Goal: Communication & Community: Answer question/provide support

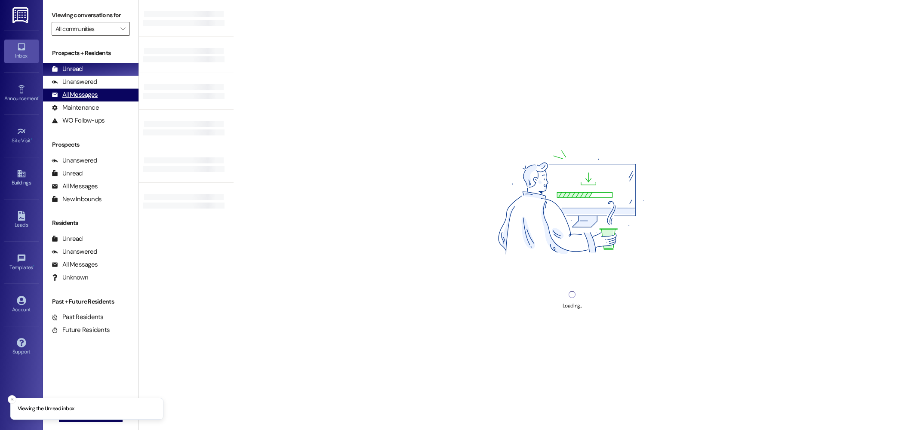
click at [73, 98] on div "All Messages" at bounding box center [75, 94] width 46 height 9
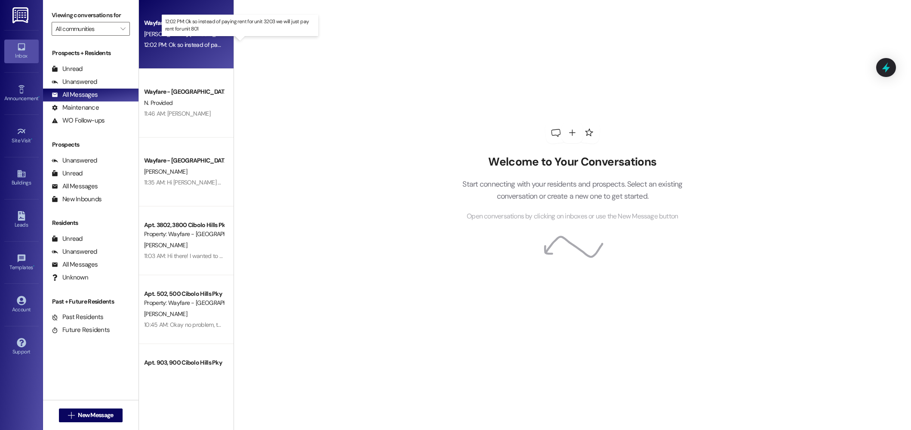
click at [202, 46] on div "12:02 PM: Ok so instead of paying rent for unit 3203 we will just pay rent for …" at bounding box center [248, 45] width 209 height 8
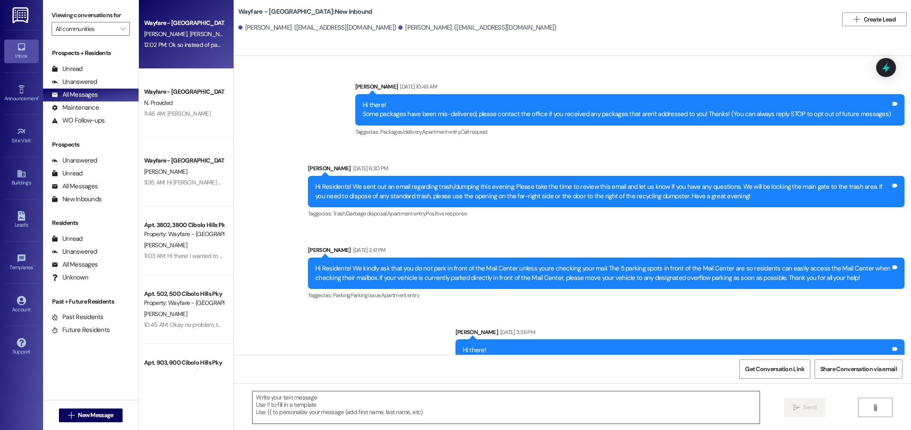
scroll to position [10854, 0]
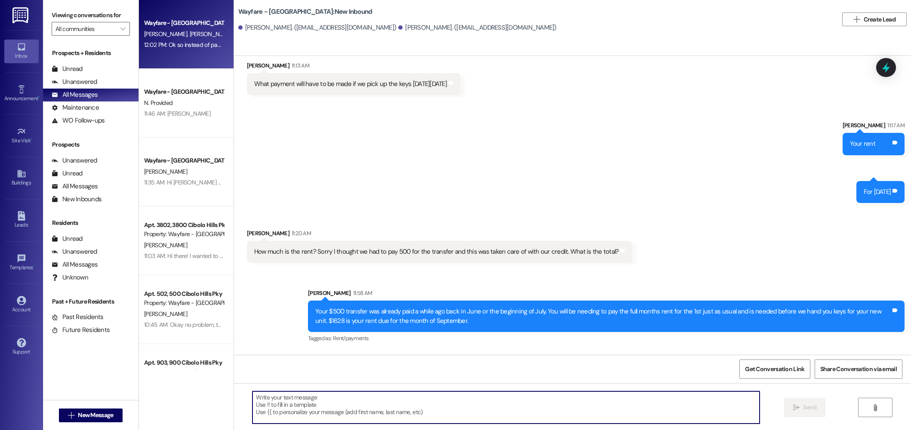
click at [385, 404] on textarea at bounding box center [505, 407] width 507 height 32
type textarea "Yes ma'am"
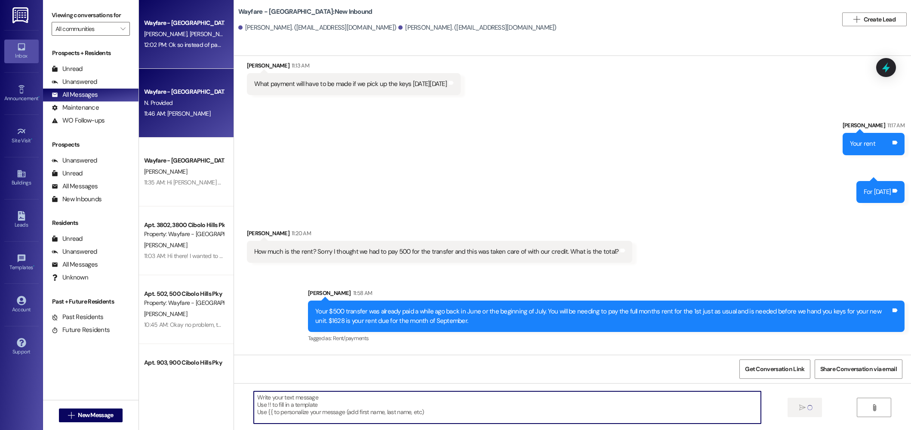
scroll to position [10854, 0]
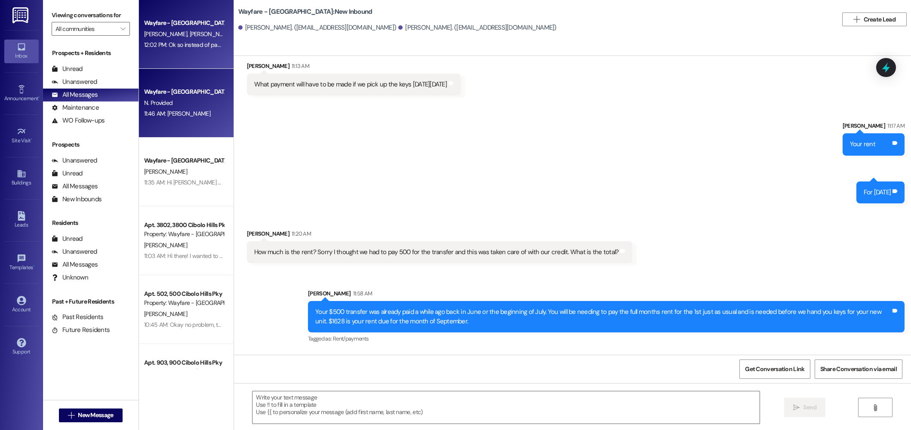
click at [159, 101] on span "N. Provided" at bounding box center [158, 103] width 28 height 8
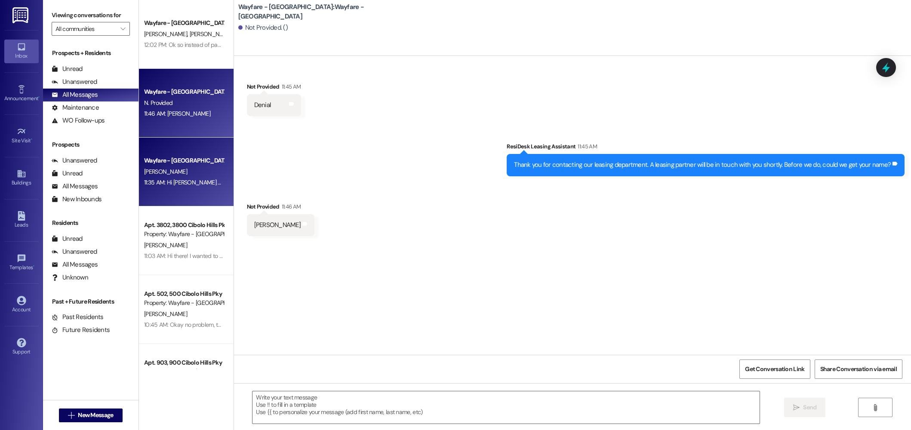
click at [190, 184] on div "11:35 AM: Hi [PERSON_NAME] - thanks for your message regarding keys for my new …" at bounding box center [702, 182] width 1117 height 8
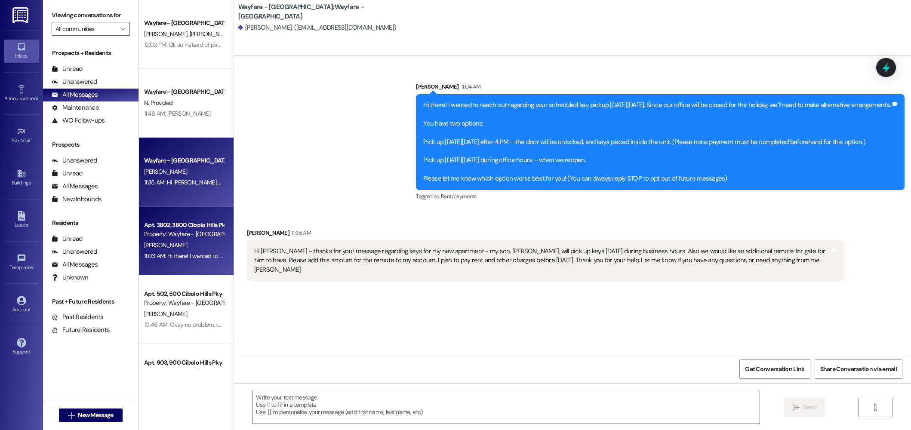
click at [175, 232] on div "Property: Wayfare - [GEOGRAPHIC_DATA]" at bounding box center [184, 234] width 80 height 9
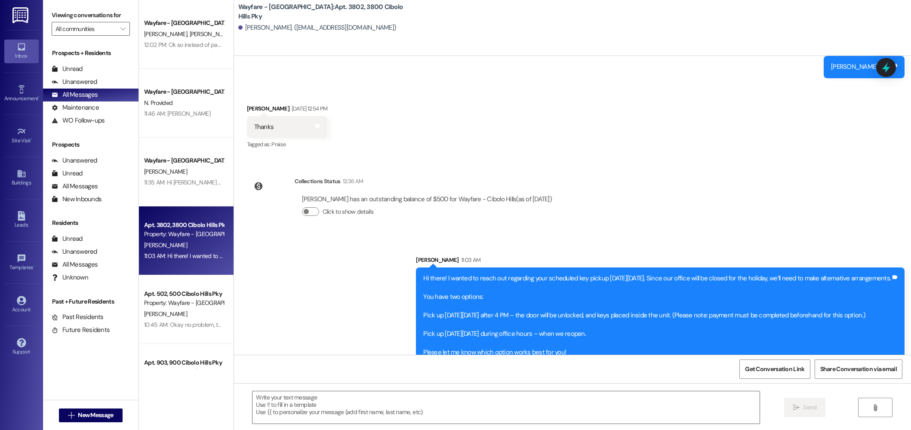
scroll to position [13408, 0]
